Goal: Check status: Check status

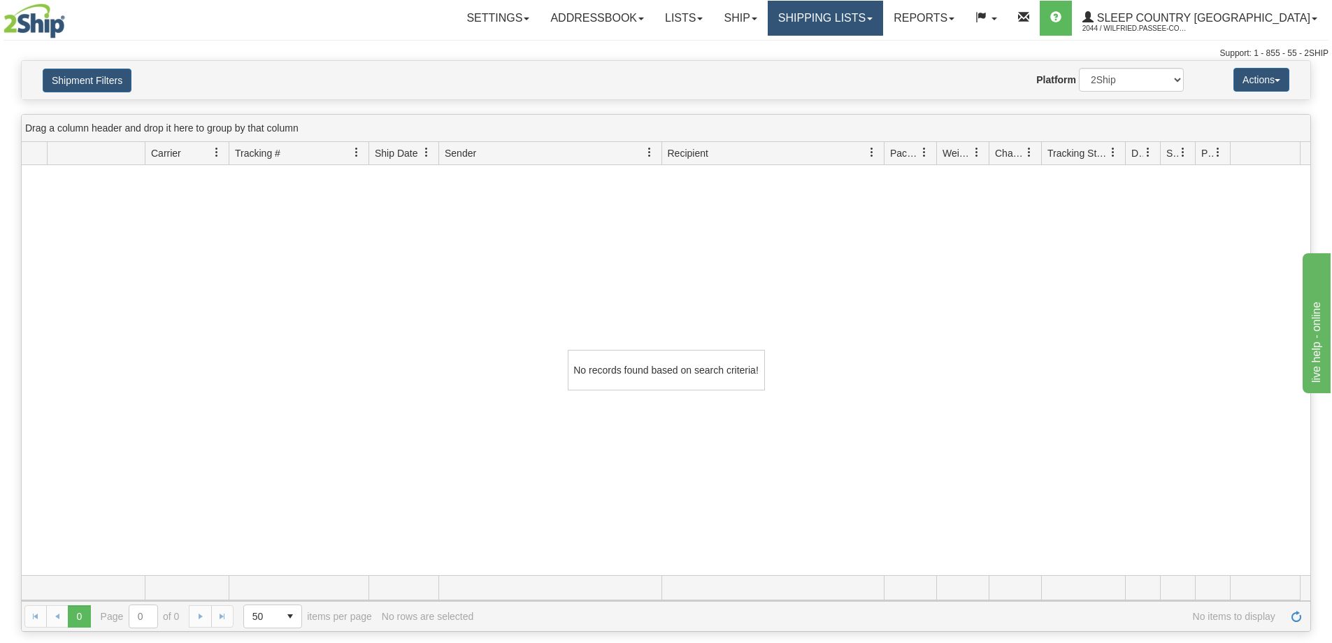
click at [879, 19] on link "Shipping lists" at bounding box center [825, 18] width 115 height 35
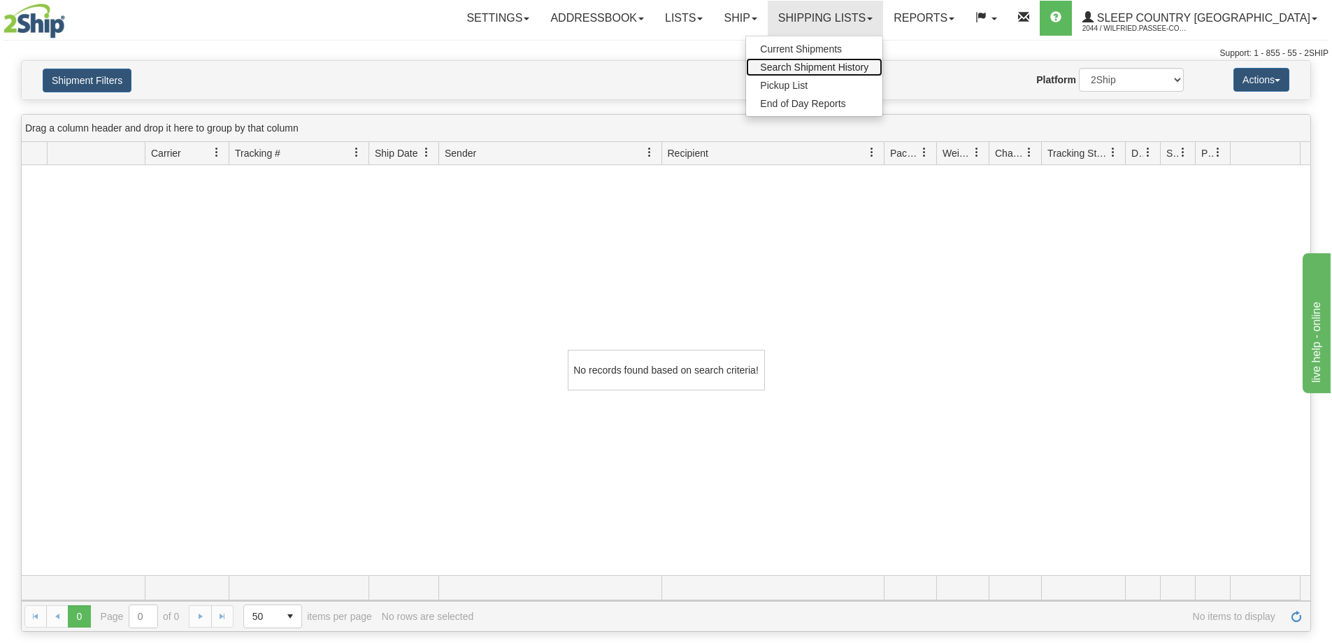
click at [868, 65] on span "Search Shipment History" at bounding box center [814, 67] width 108 height 11
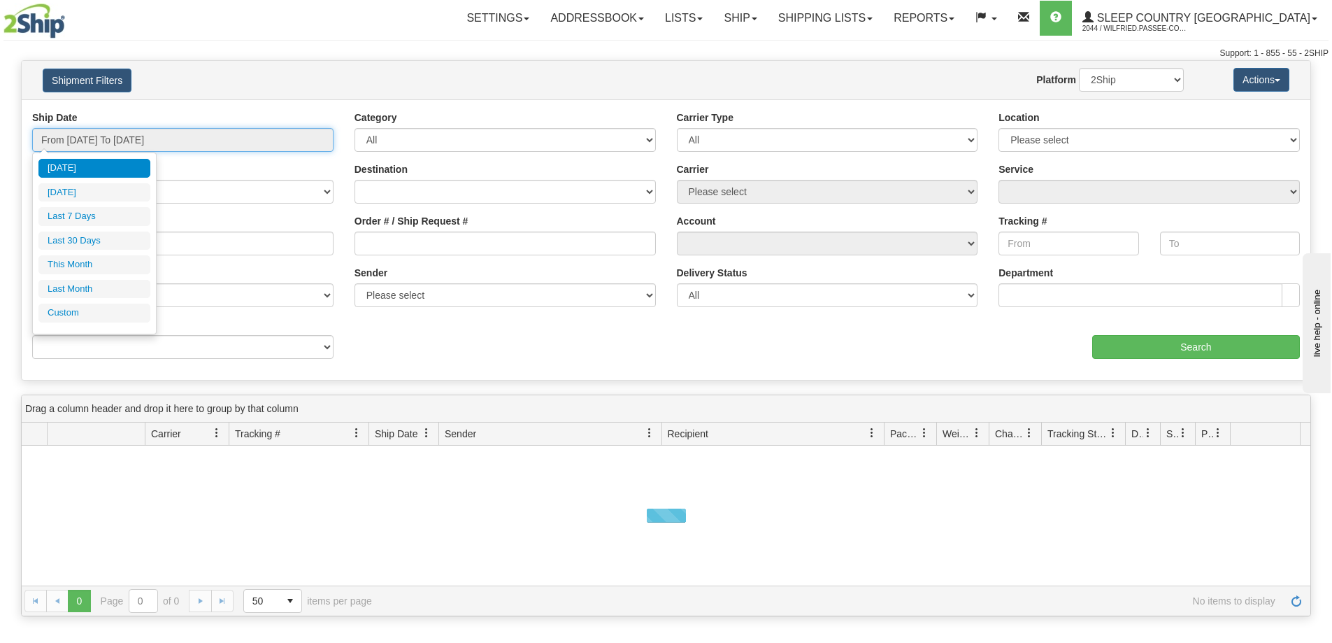
click at [107, 137] on input "From 10/14/2025 To 10/15/2025" at bounding box center [182, 140] width 301 height 24
click at [96, 236] on li "Last 30 Days" at bounding box center [94, 240] width 112 height 19
type input "From 09/16/2025 To 10/15/2025"
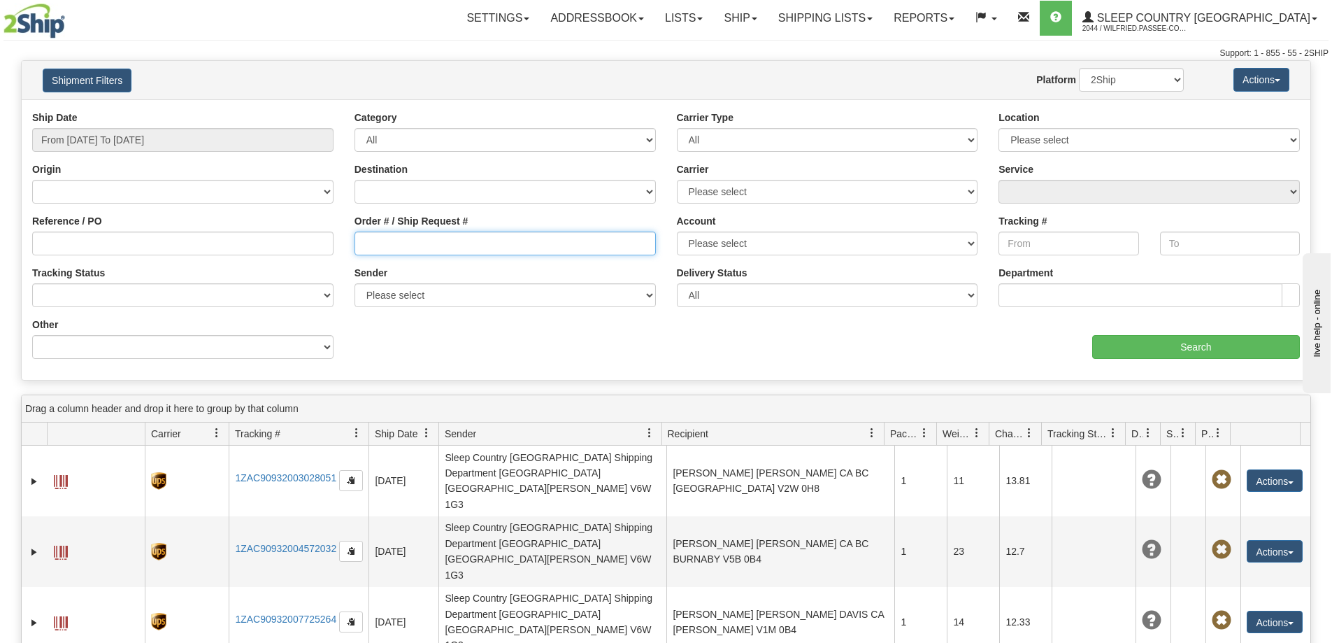
click at [427, 243] on input "Order # / Ship Request #" at bounding box center [504, 243] width 301 height 24
paste input "9000I169919"
type input "9000I169919"
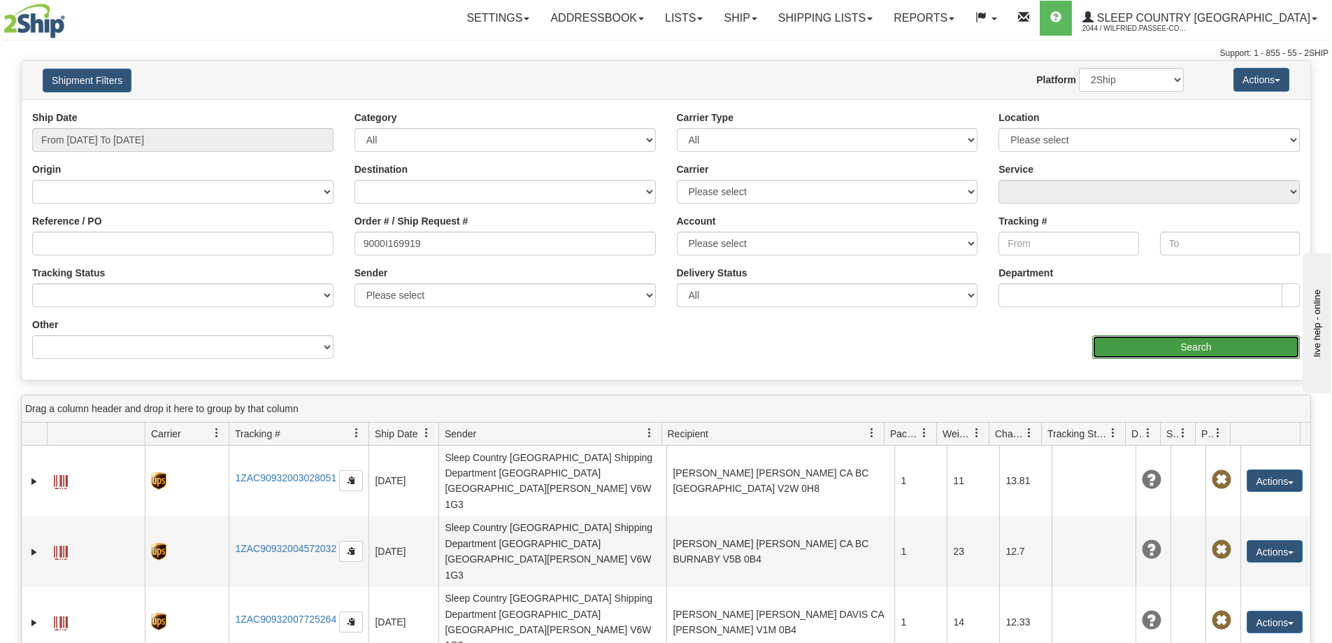
click at [1175, 346] on input "Search" at bounding box center [1196, 347] width 208 height 24
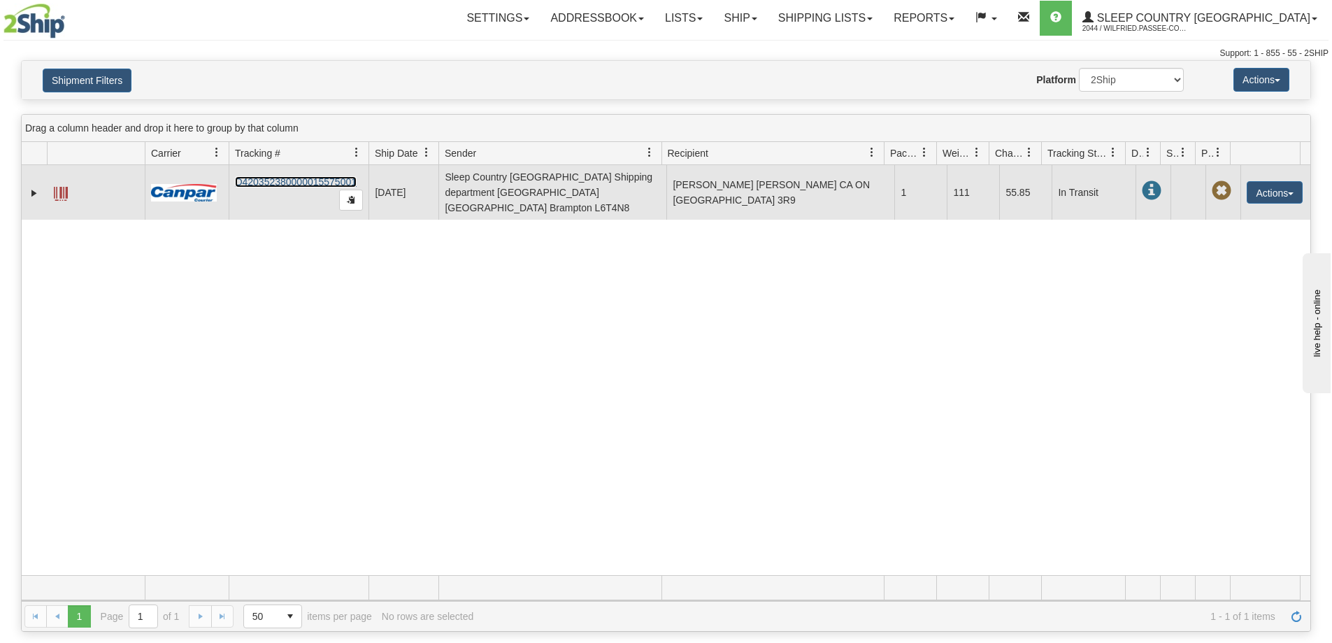
click at [292, 176] on link "D420352380000015575001" at bounding box center [296, 181] width 122 height 11
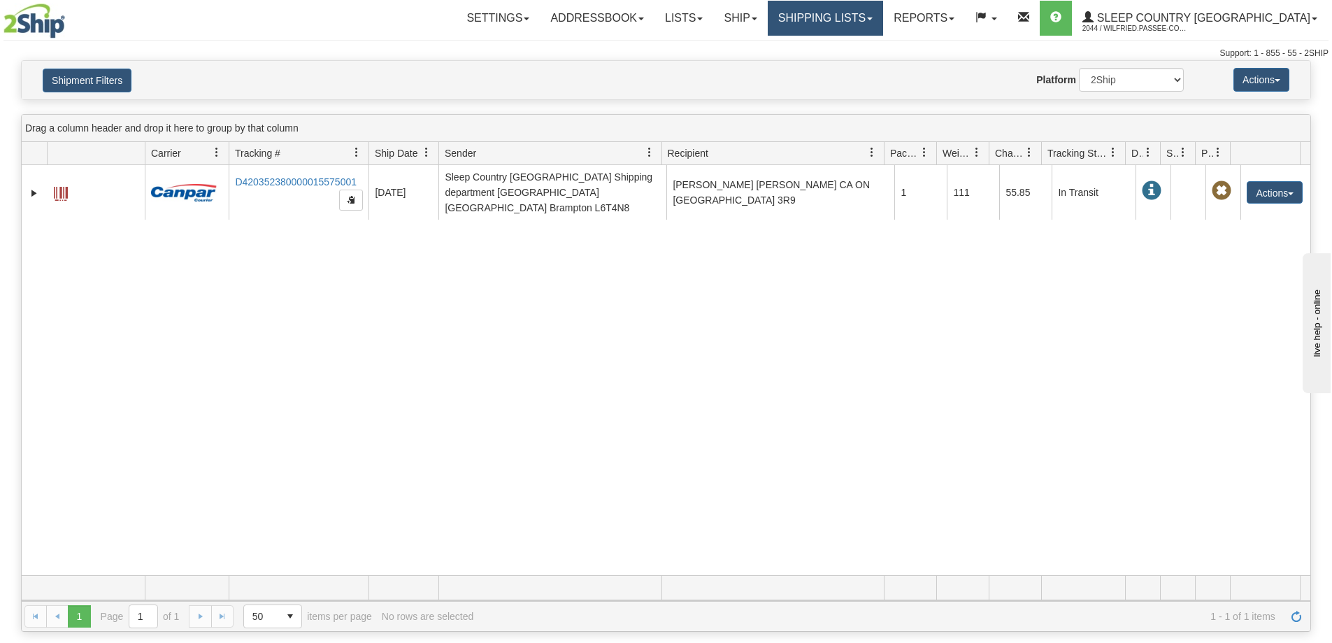
drag, startPoint x: 893, startPoint y: 24, endPoint x: 883, endPoint y: 36, distance: 15.9
click at [883, 23] on link "Shipping lists" at bounding box center [825, 18] width 115 height 35
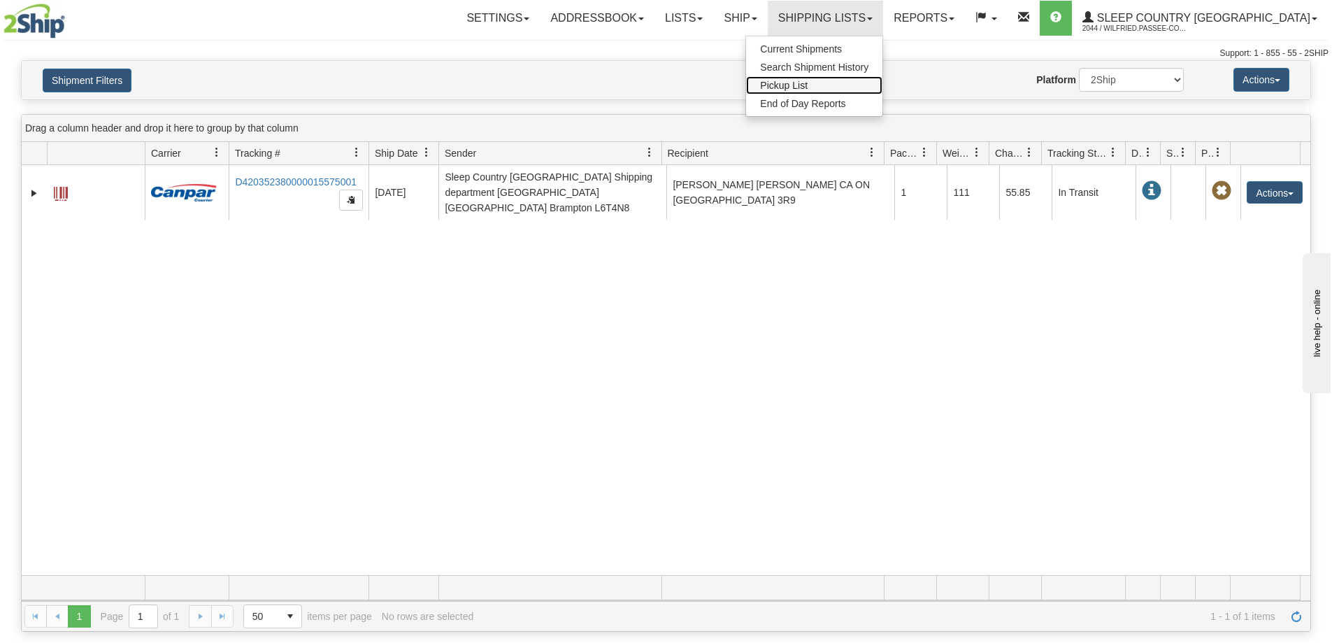
click at [808, 84] on span "Pickup List" at bounding box center [784, 85] width 48 height 11
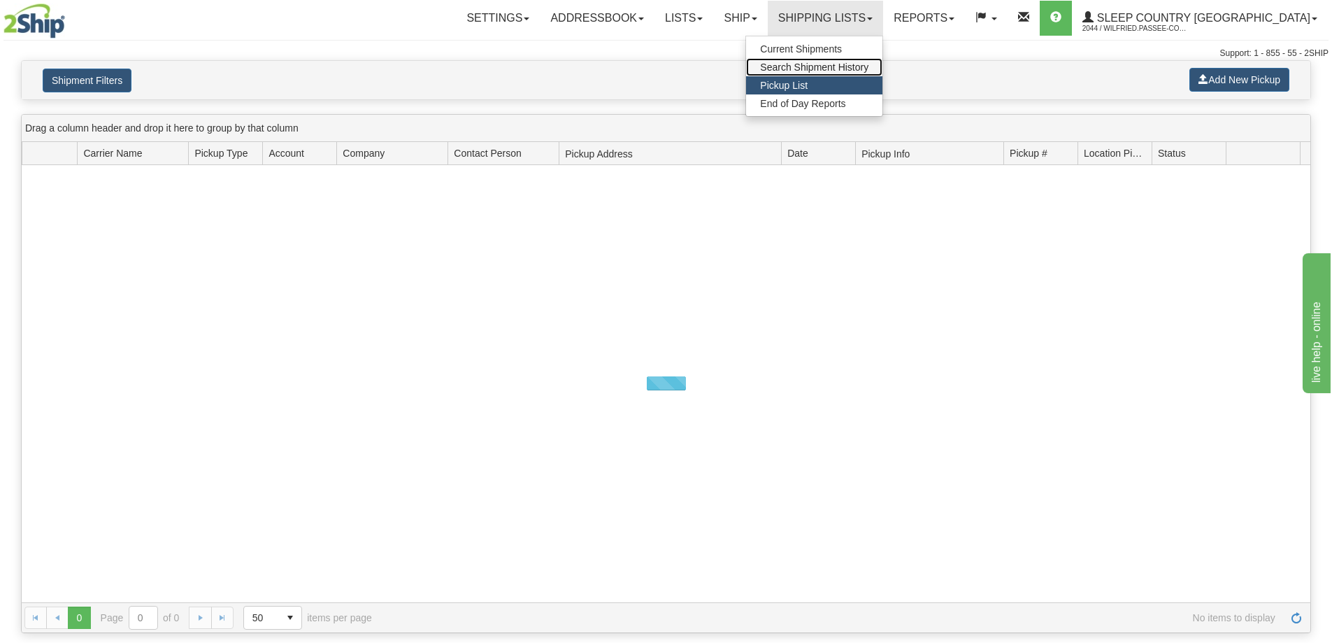
click at [868, 66] on span "Search Shipment History" at bounding box center [814, 67] width 108 height 11
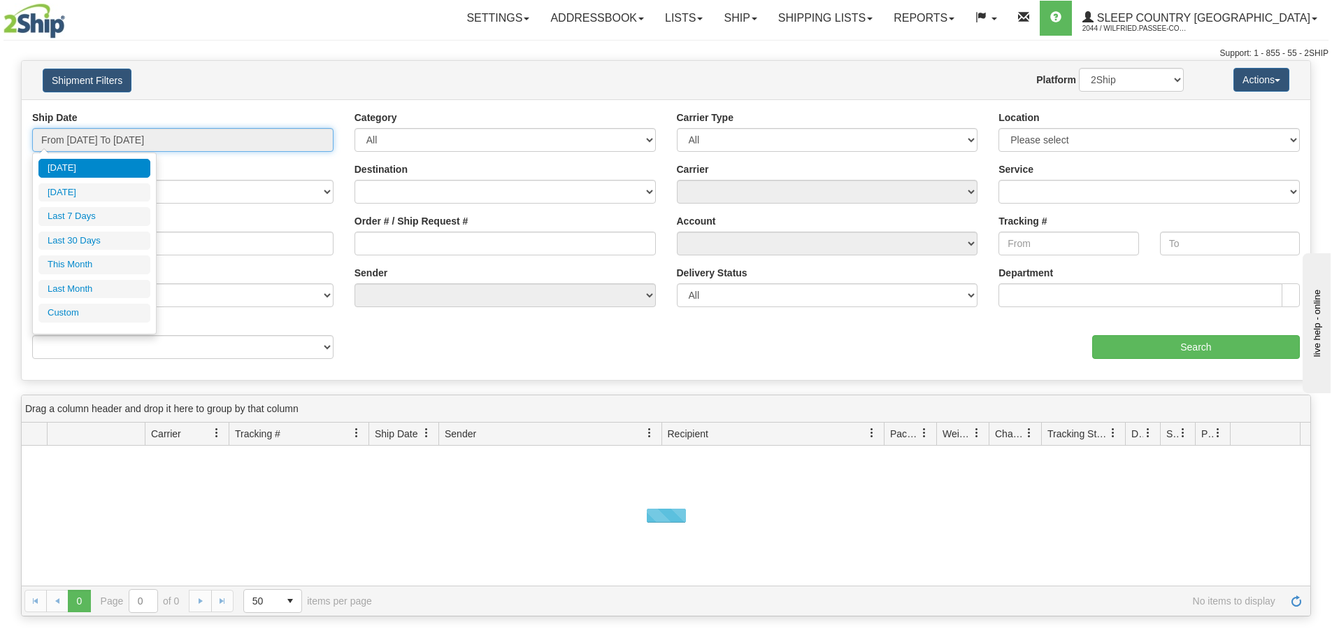
click at [152, 136] on input "From 10/14/2025 To 10/15/2025" at bounding box center [182, 140] width 301 height 24
click at [107, 243] on li "Last 30 Days" at bounding box center [94, 240] width 112 height 19
type input "From 09/16/2025 To 10/15/2025"
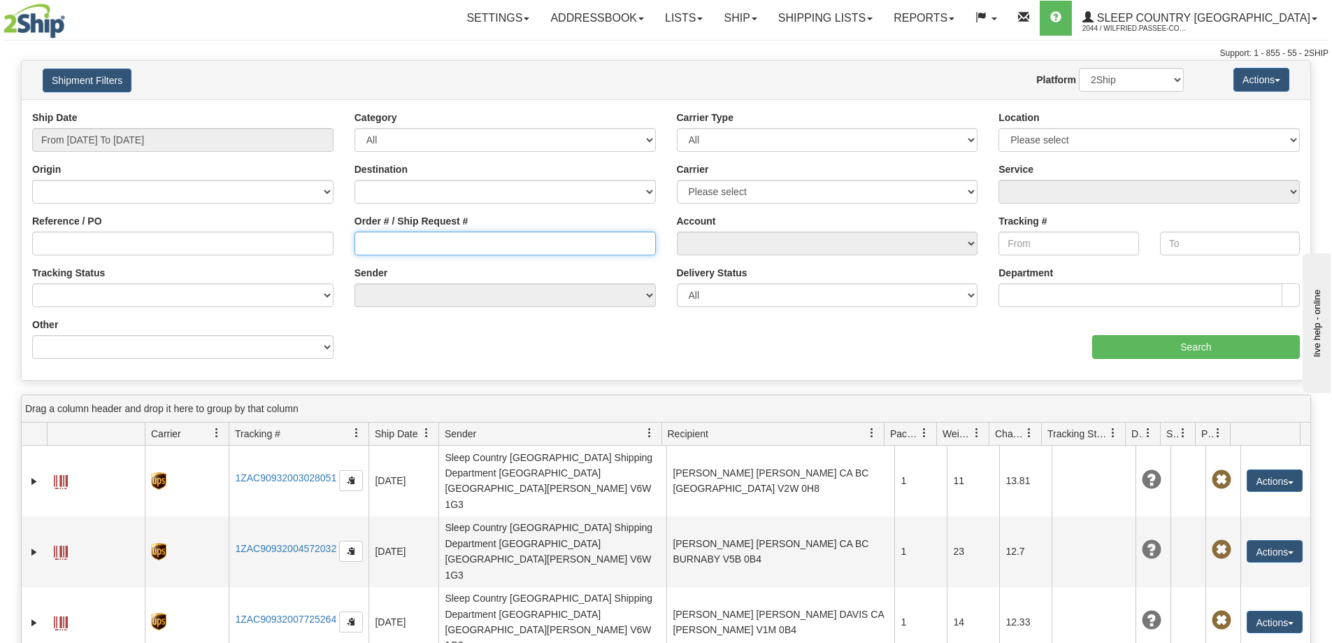
click at [394, 243] on input "Order # / Ship Request #" at bounding box center [504, 243] width 301 height 24
paste input "9000I158404"
type input "9000I158404"
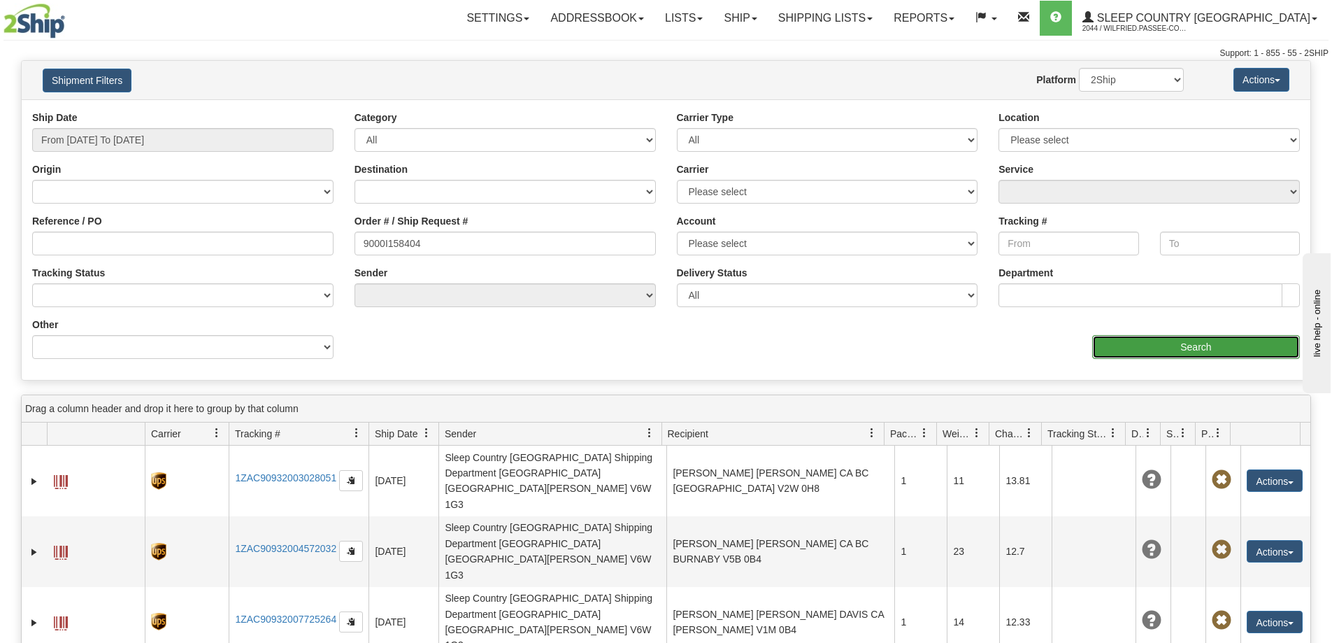
click at [1214, 340] on input "Search" at bounding box center [1196, 347] width 208 height 24
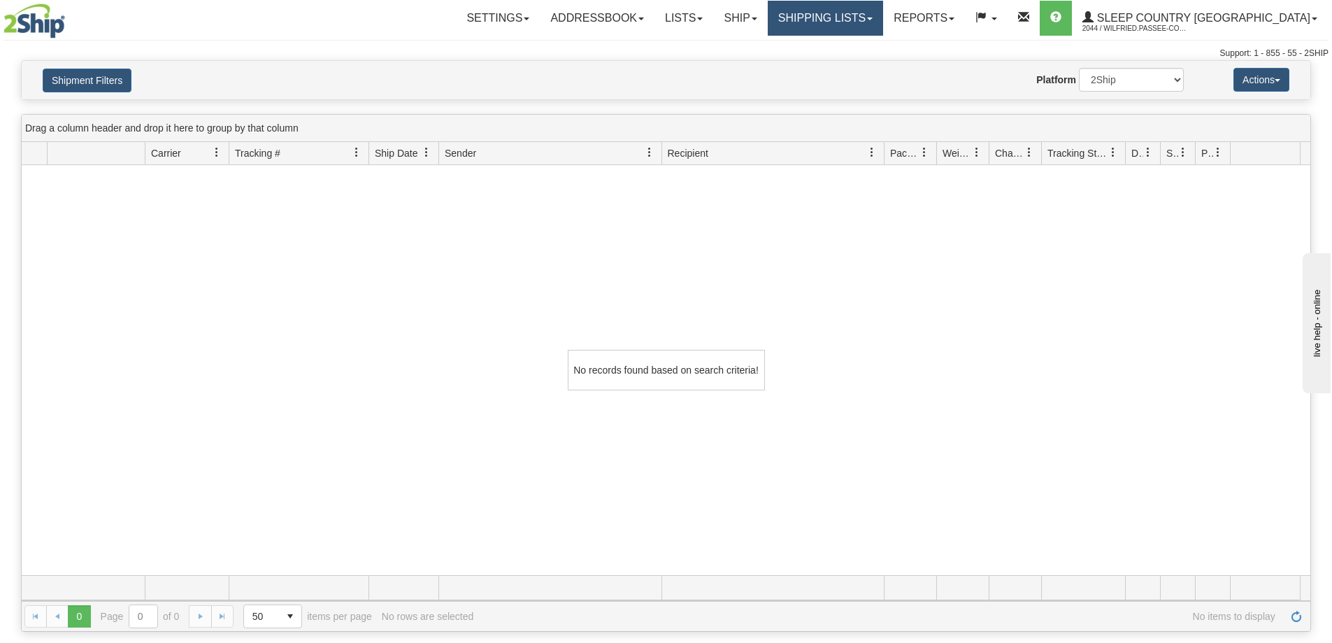
click at [873, 16] on link "Shipping lists" at bounding box center [825, 18] width 115 height 35
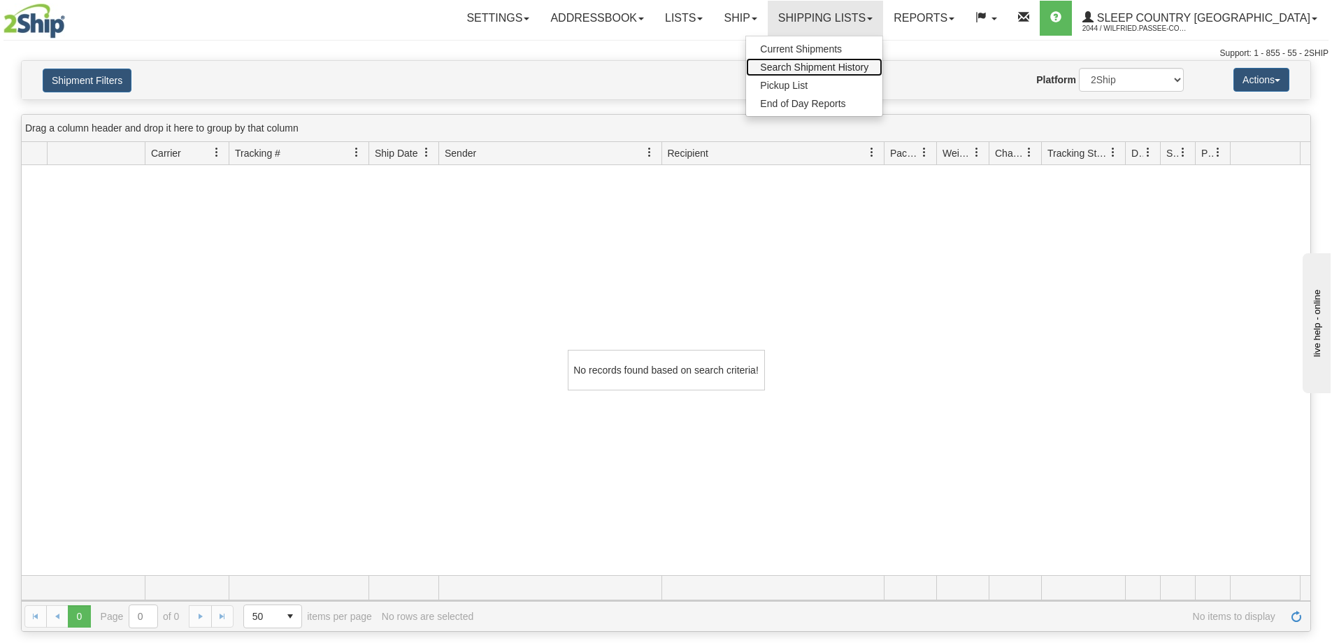
click at [868, 67] on span "Search Shipment History" at bounding box center [814, 67] width 108 height 11
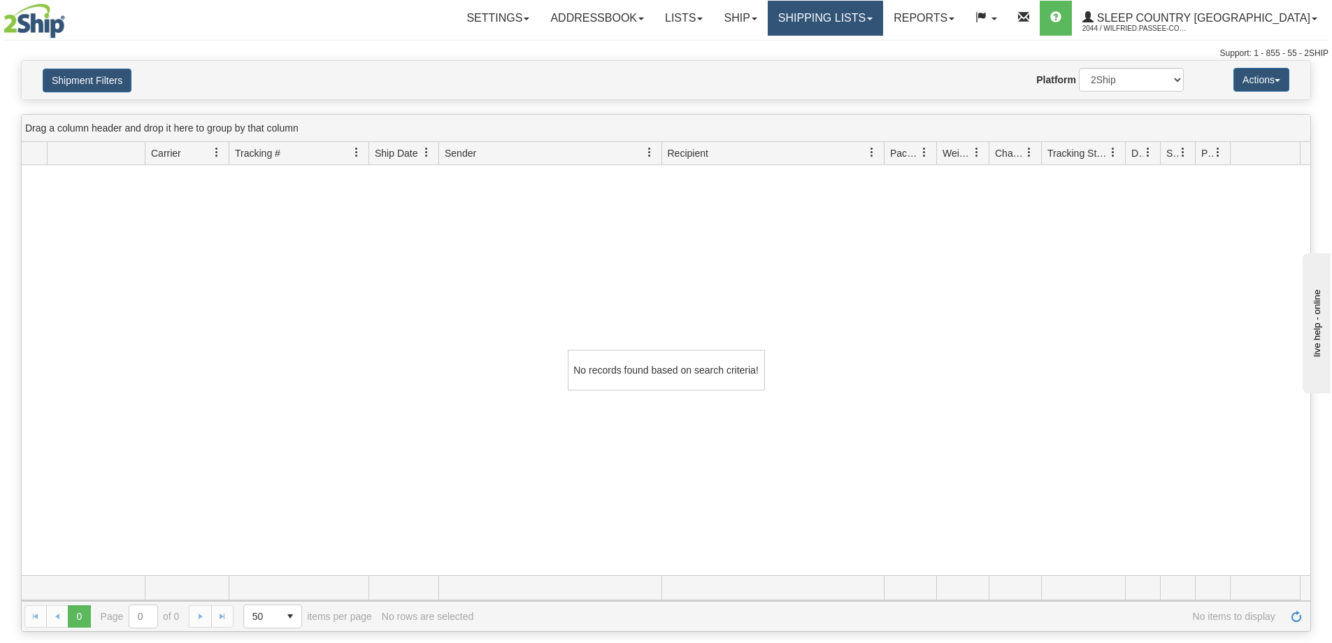
click at [870, 20] on link "Shipping lists" at bounding box center [825, 18] width 115 height 35
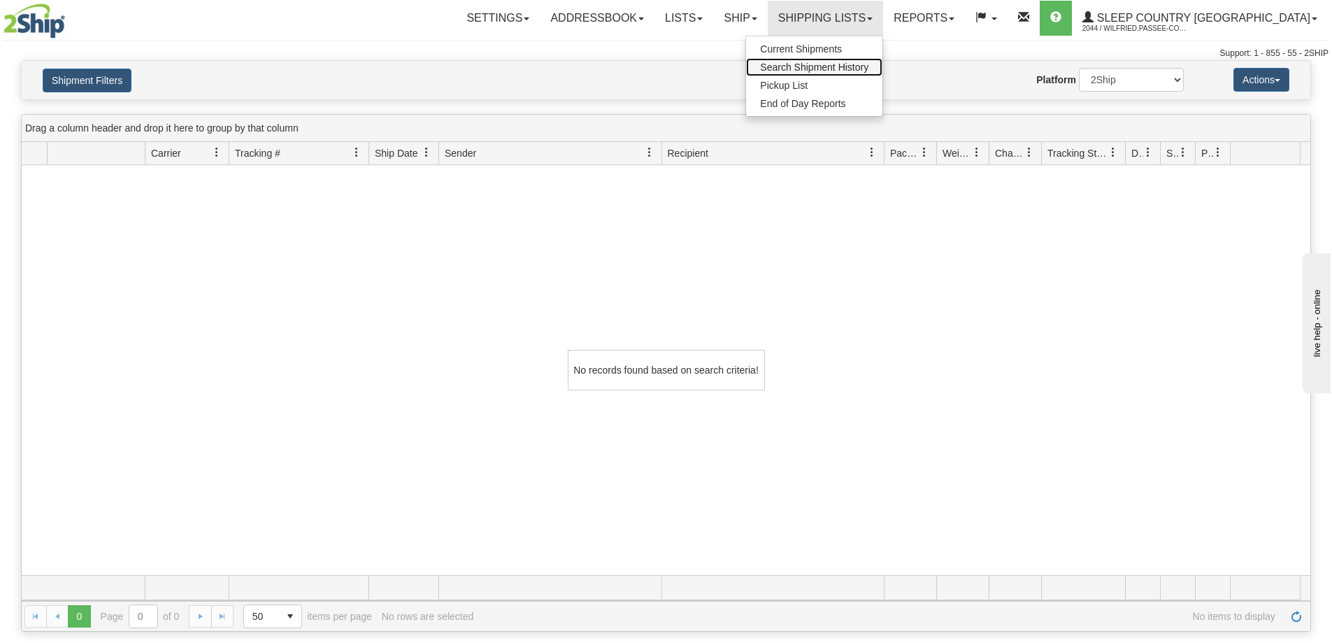
click at [855, 69] on span "Search Shipment History" at bounding box center [814, 67] width 108 height 11
click at [855, 69] on div "Website Agent Nothing selected Client User Platform 2Ship Imported" at bounding box center [718, 80] width 951 height 24
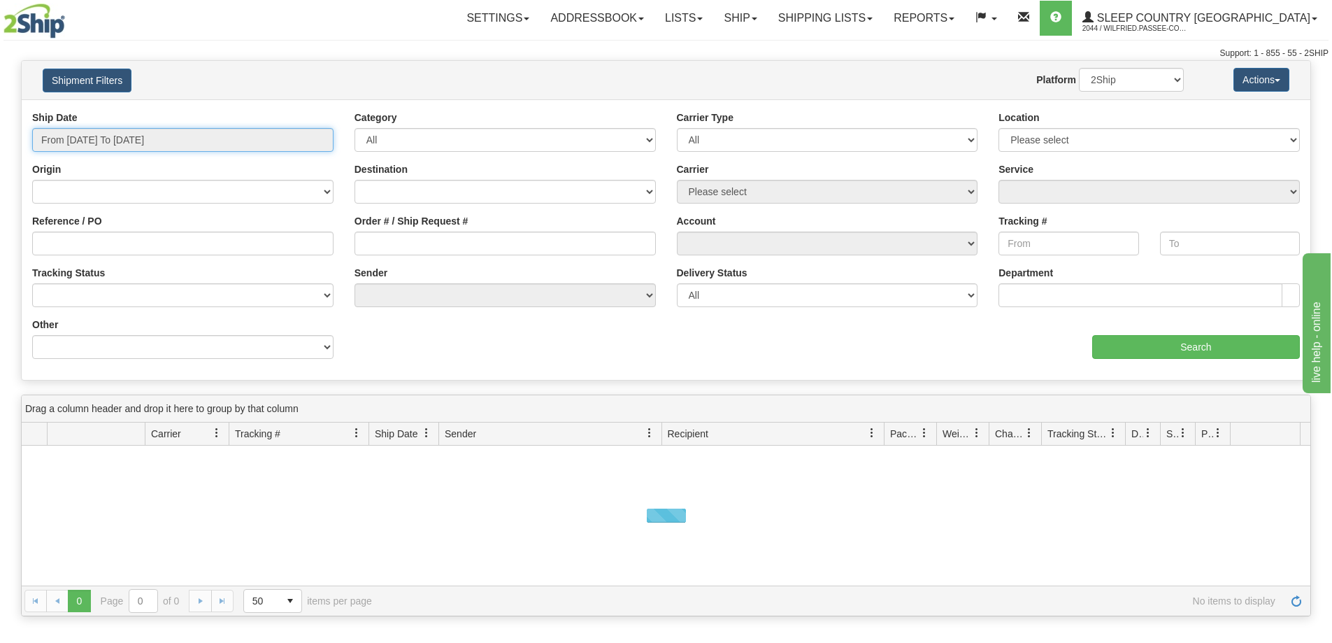
drag, startPoint x: 102, startPoint y: 135, endPoint x: 92, endPoint y: 143, distance: 12.9
click at [101, 135] on input "From [DATE] To [DATE]" at bounding box center [182, 140] width 301 height 24
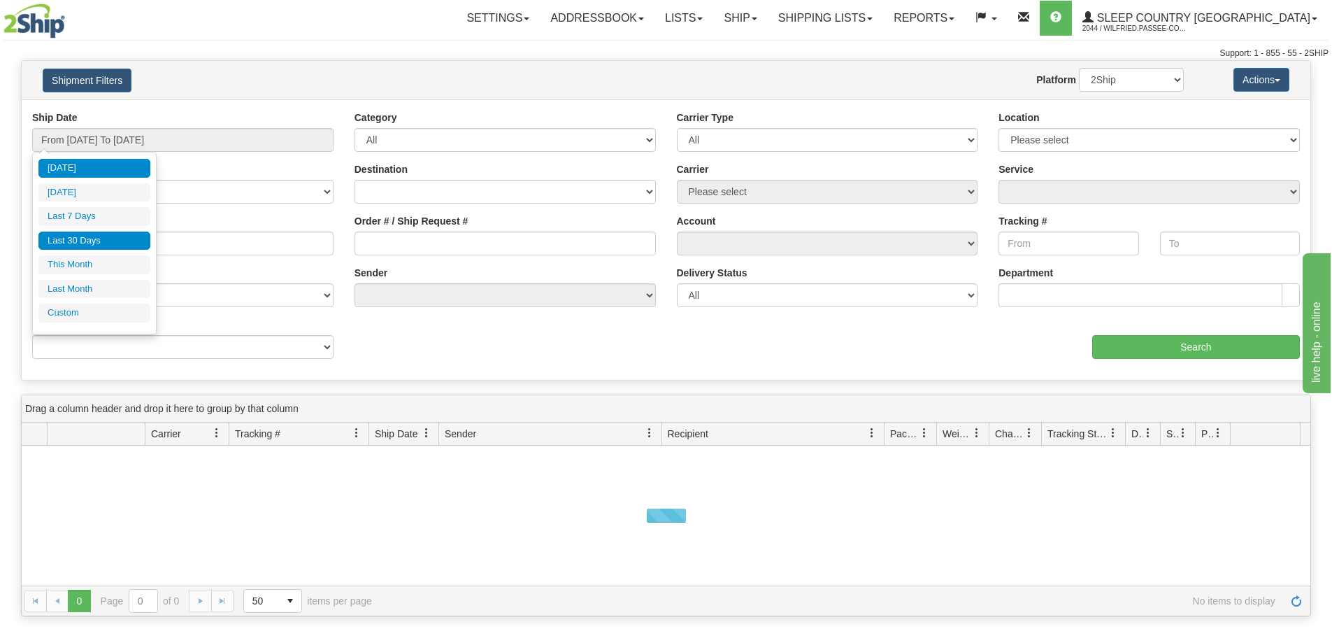
click at [71, 242] on li "Last 30 Days" at bounding box center [94, 240] width 112 height 19
type input "From [DATE] To [DATE]"
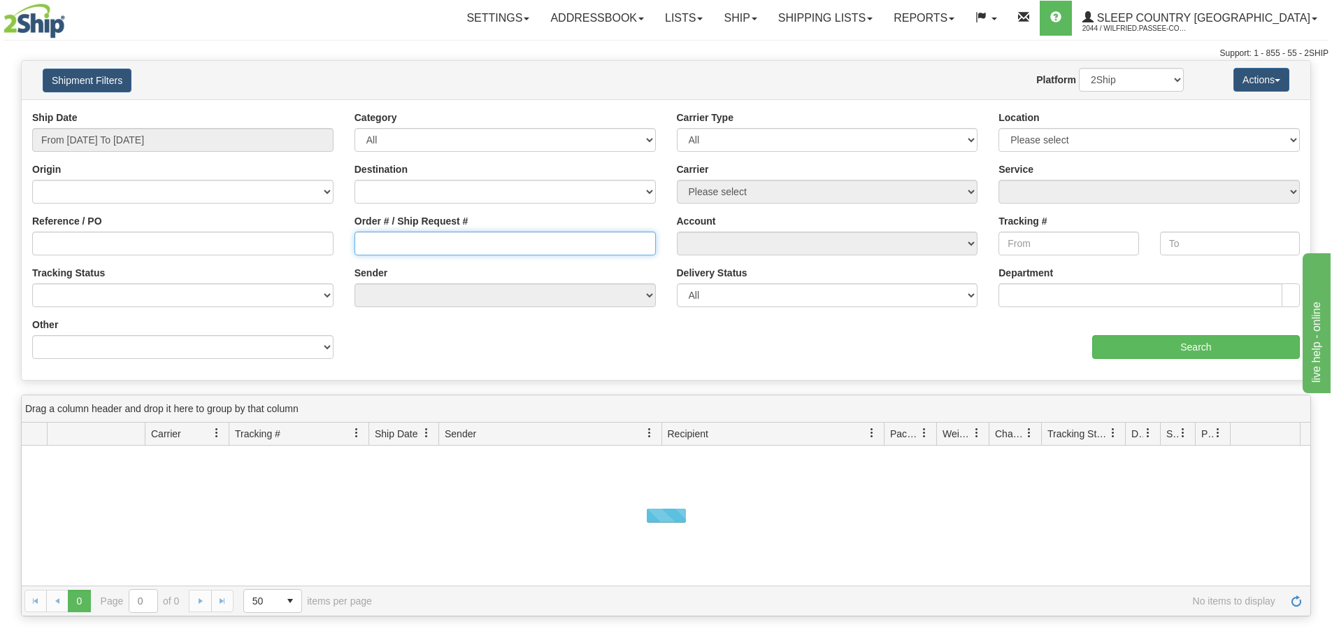
drag, startPoint x: 392, startPoint y: 251, endPoint x: 476, endPoint y: 264, distance: 85.6
click at [391, 249] on input "Order # / Ship Request #" at bounding box center [504, 243] width 301 height 24
paste input "9000I161385"
type input "9000I161385"
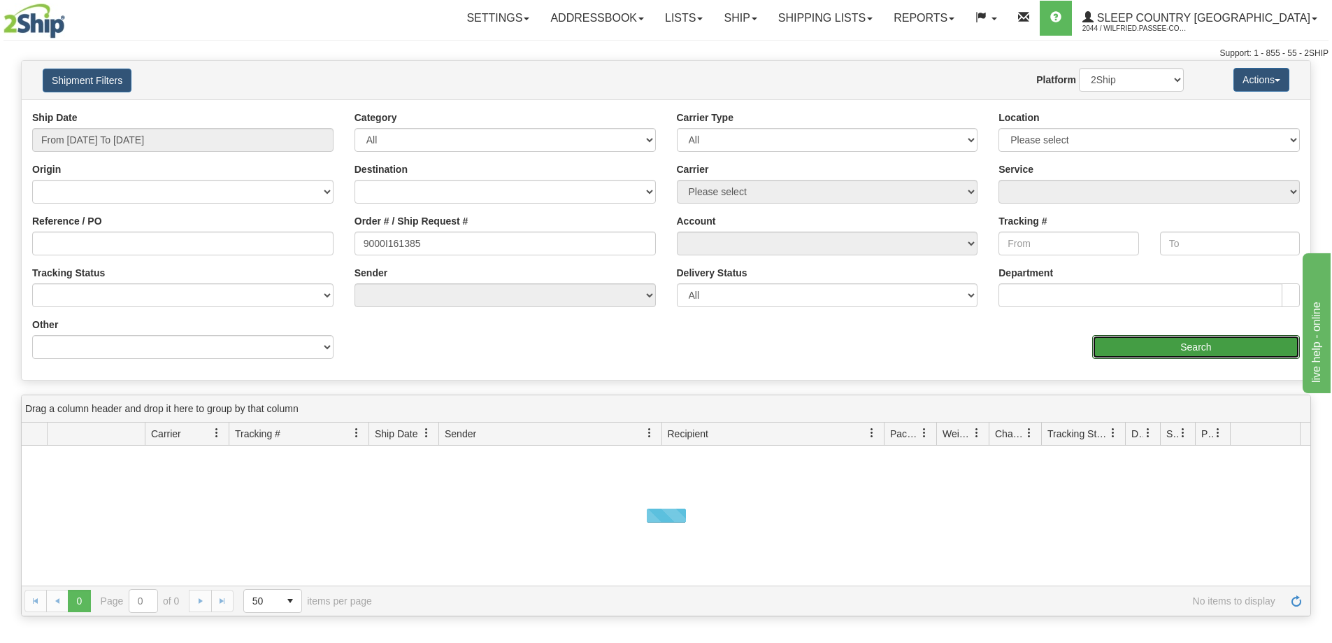
drag, startPoint x: 1101, startPoint y: 353, endPoint x: 1068, endPoint y: 350, distance: 33.7
click at [1098, 352] on input "Search" at bounding box center [1196, 347] width 208 height 24
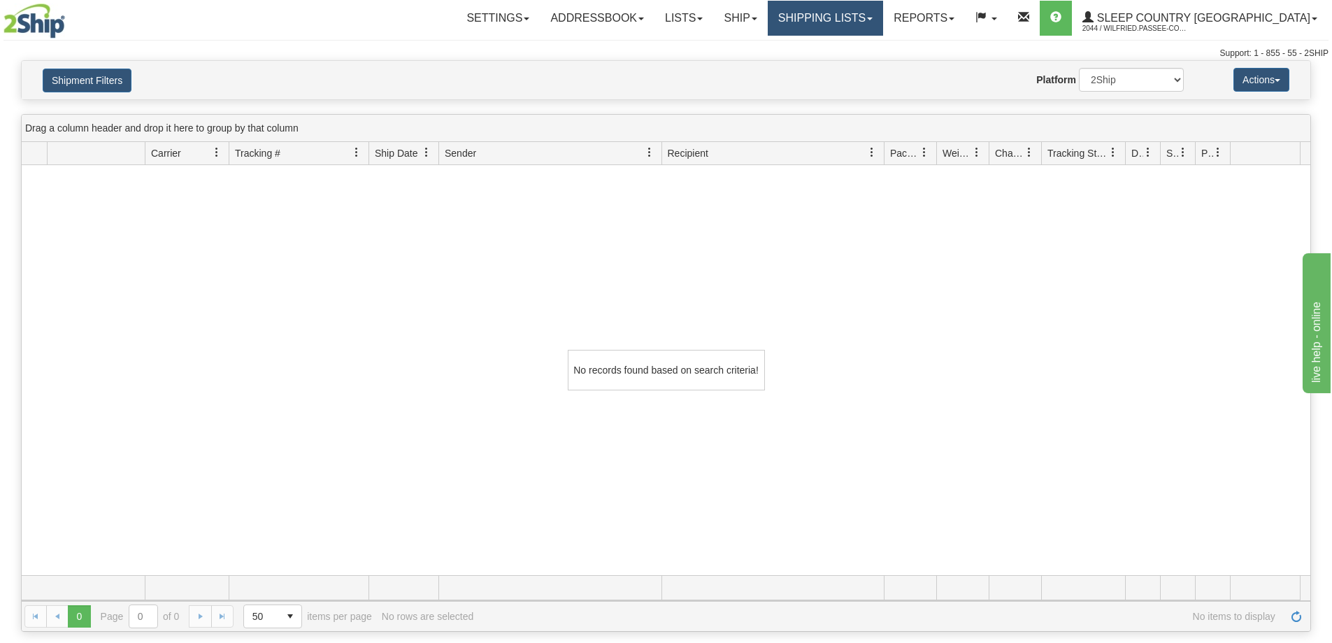
click at [883, 13] on link "Shipping lists" at bounding box center [825, 18] width 115 height 35
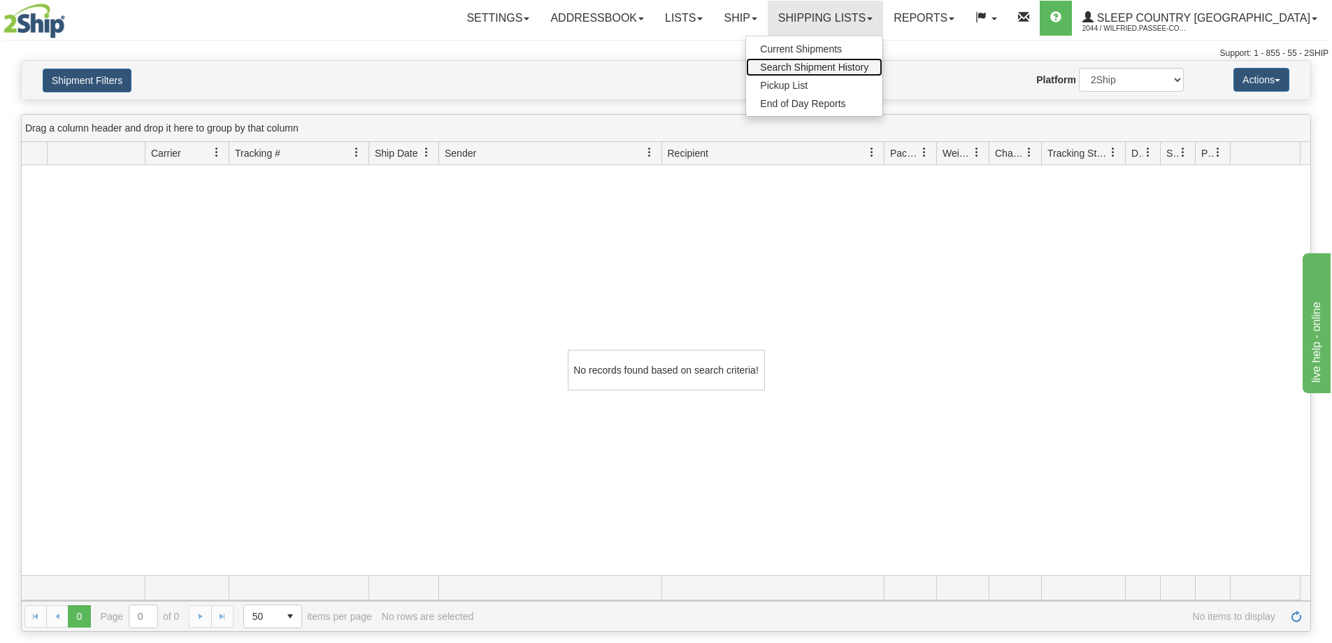
drag, startPoint x: 874, startPoint y: 60, endPoint x: 795, endPoint y: 76, distance: 80.6
click at [874, 62] on link "Search Shipment History" at bounding box center [814, 67] width 136 height 18
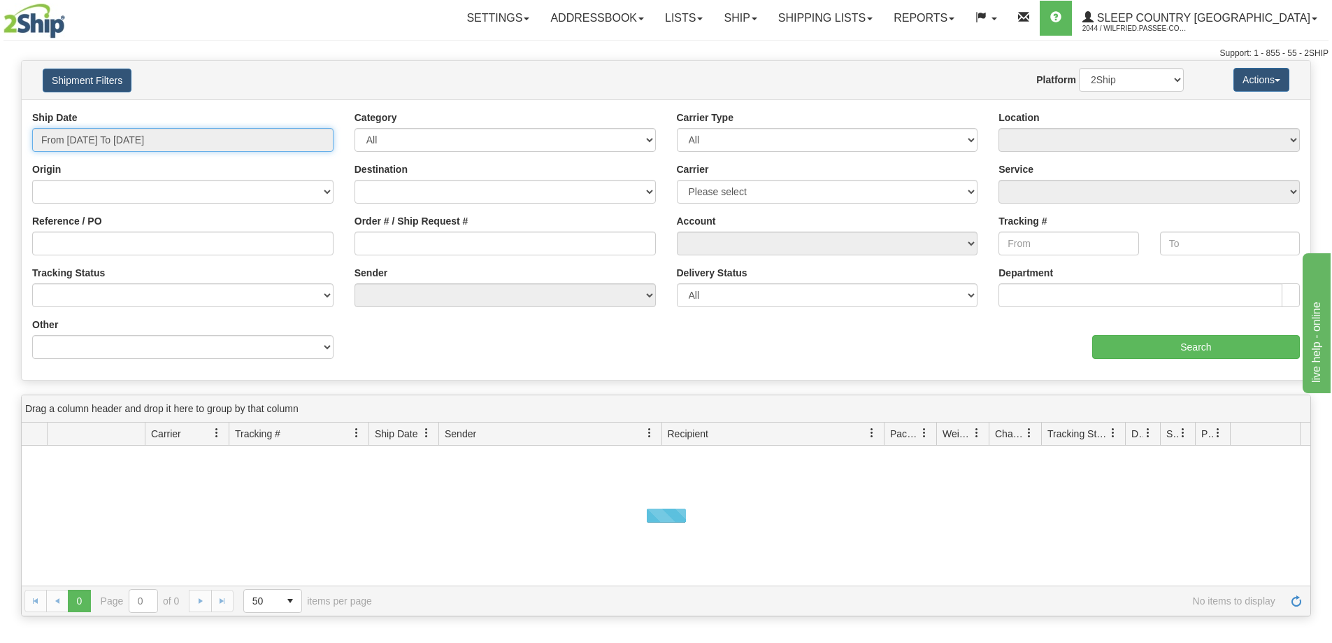
click at [76, 134] on input "From [DATE] To [DATE]" at bounding box center [182, 140] width 301 height 24
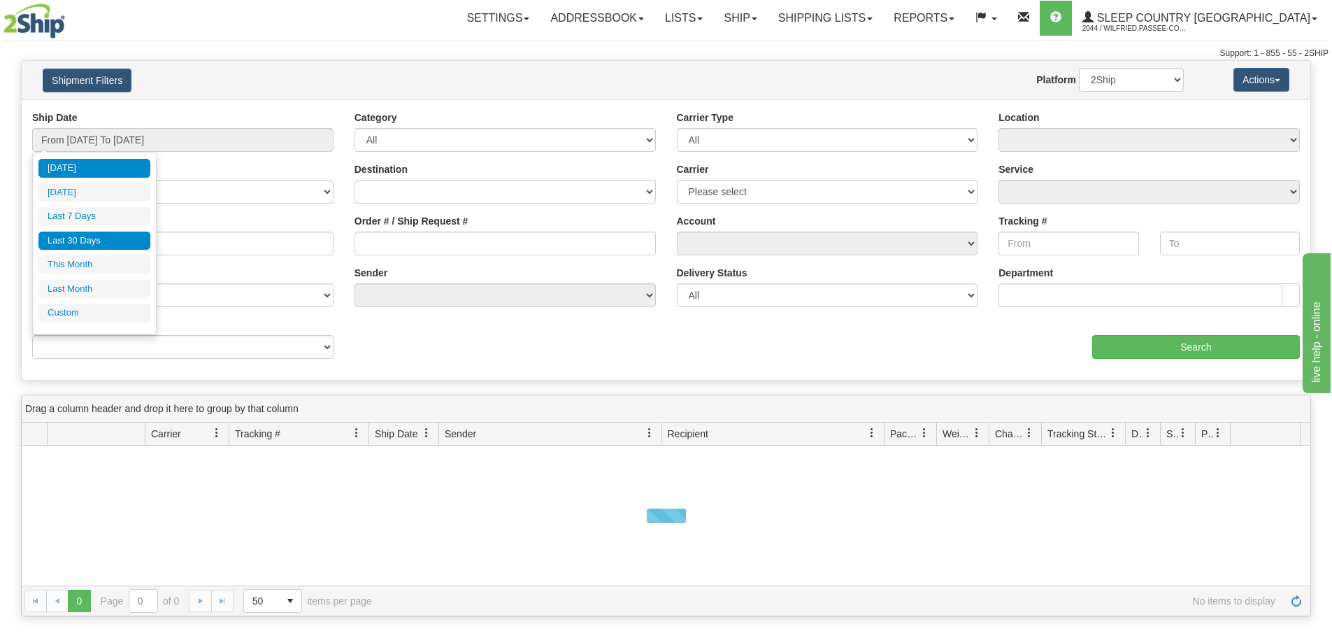
click at [65, 235] on li "Last 30 Days" at bounding box center [94, 240] width 112 height 19
type input "From [DATE] To [DATE]"
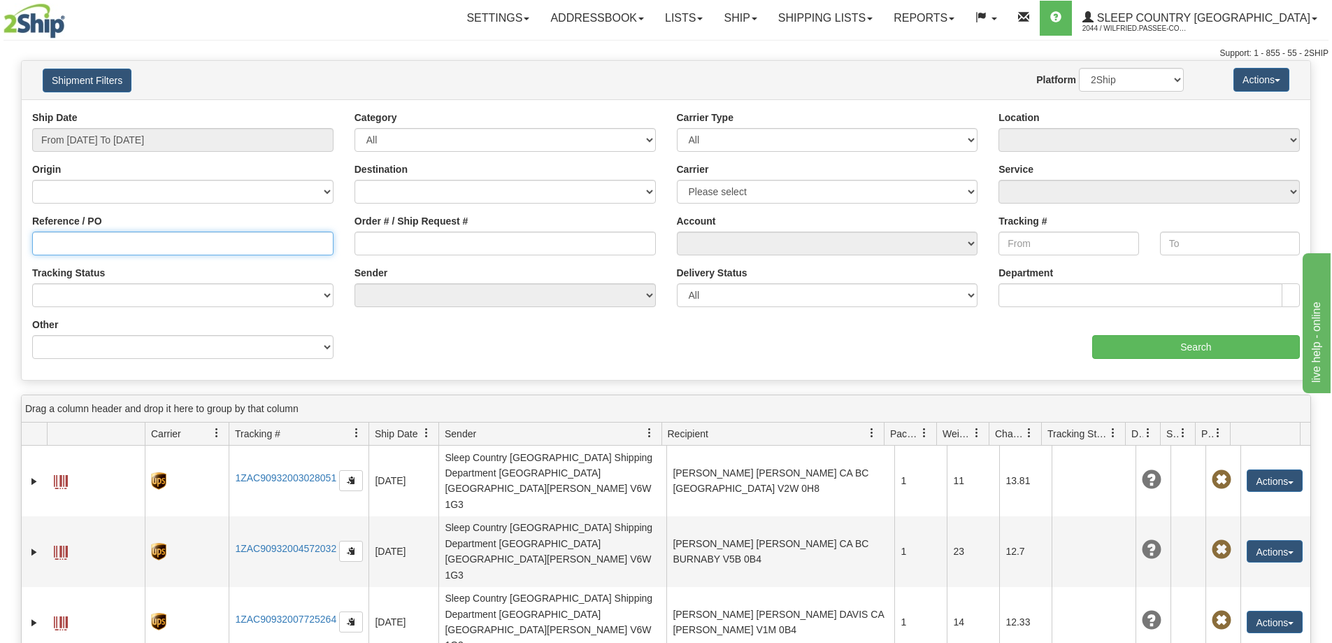
click at [113, 245] on input "Reference / PO" at bounding box center [182, 243] width 301 height 24
paste input "9000I161385"
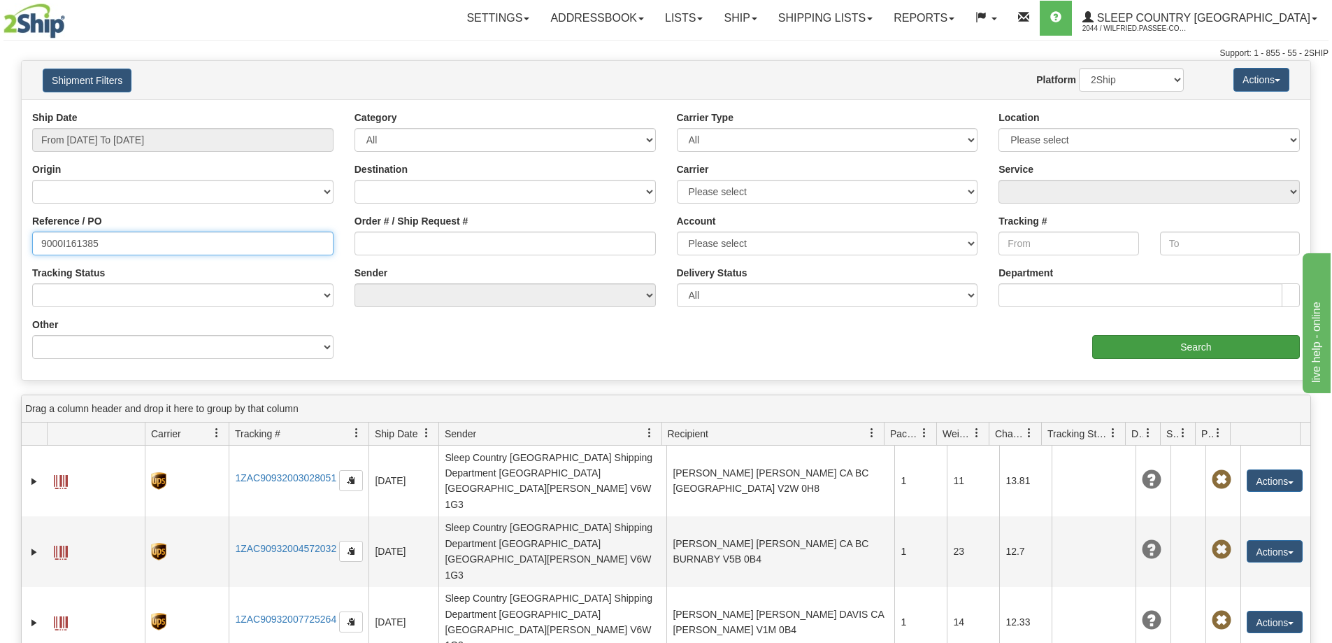
type input "9000I161385"
click at [1159, 345] on input "Search" at bounding box center [1196, 347] width 208 height 24
